Goal: Information Seeking & Learning: Learn about a topic

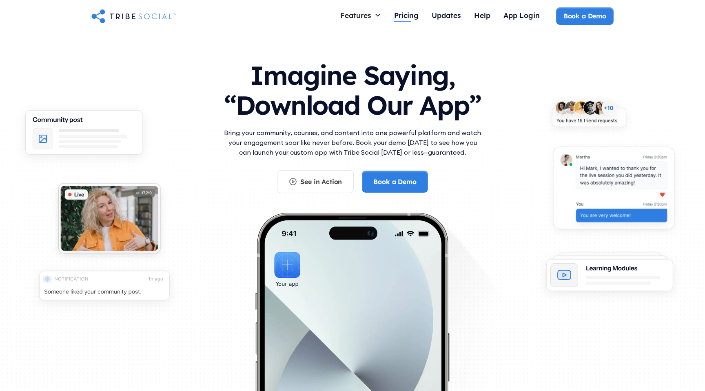
click at [409, 20] on div "Pricing" at bounding box center [406, 16] width 24 height 18
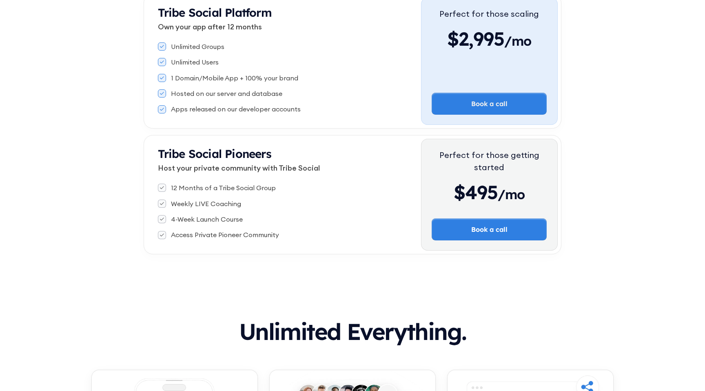
scroll to position [202, 0]
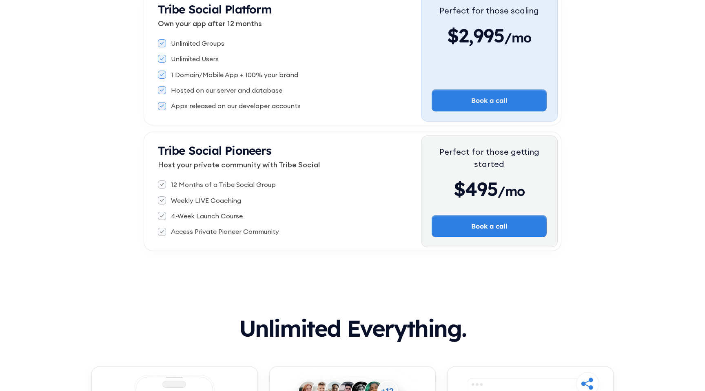
drag, startPoint x: 540, startPoint y: 295, endPoint x: 505, endPoint y: 298, distance: 35.6
drag, startPoint x: 498, startPoint y: 342, endPoint x: 490, endPoint y: 326, distance: 17.9
click at [490, 326] on div "Unlimited Everything." at bounding box center [352, 341] width 522 height 50
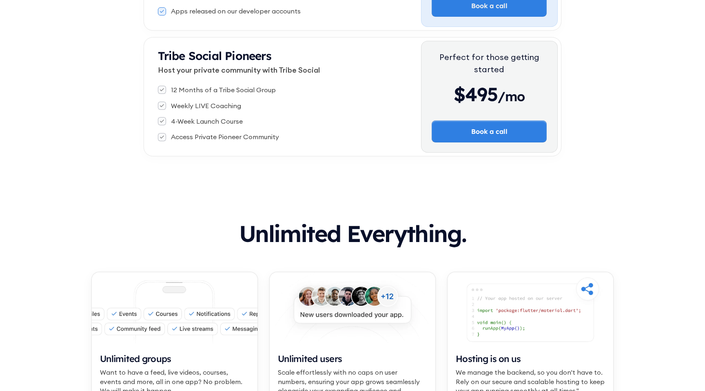
scroll to position [0, 0]
